Goal: Entertainment & Leisure: Consume media (video, audio)

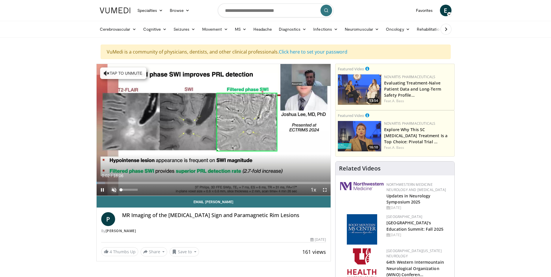
click at [114, 191] on span "Video Player" at bounding box center [114, 190] width 12 height 12
drag, startPoint x: 120, startPoint y: 190, endPoint x: 125, endPoint y: 190, distance: 5.2
click at [125, 190] on div "Volume Level" at bounding box center [123, 190] width 4 height 2
click at [324, 189] on span "Video Player" at bounding box center [325, 190] width 12 height 12
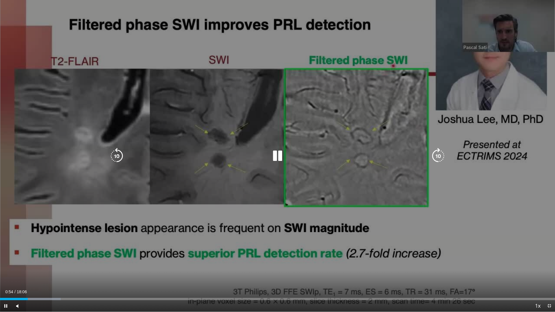
click at [276, 158] on icon "Video Player" at bounding box center [277, 156] width 16 height 16
